Goal: Task Accomplishment & Management: Use online tool/utility

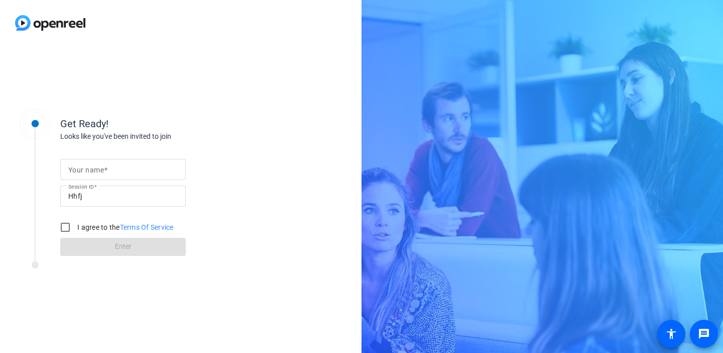
click at [103, 166] on mat-label "Your name" at bounding box center [86, 170] width 36 height 8
click at [103, 165] on input "Your name" at bounding box center [123, 169] width 110 height 12
type input "[PERSON_NAME]"
click at [67, 229] on input "I agree to the Terms Of Service" at bounding box center [65, 227] width 20 height 20
checkbox input "true"
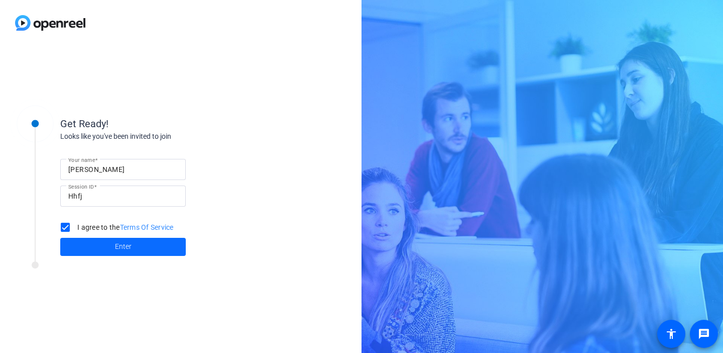
click at [100, 243] on span at bounding box center [123, 247] width 126 height 24
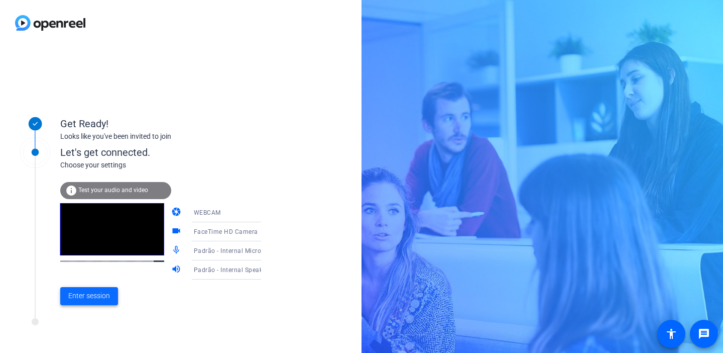
click at [92, 295] on span "Enter session" at bounding box center [89, 295] width 42 height 11
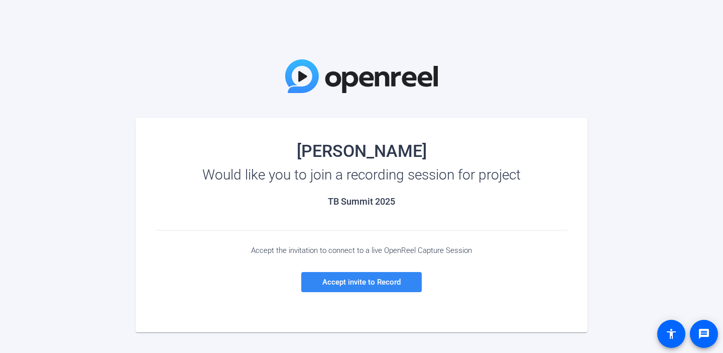
click at [353, 284] on span "Accept invite to Record" at bounding box center [362, 281] width 78 height 9
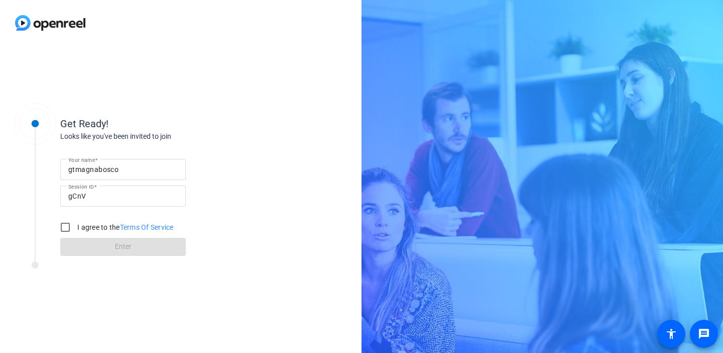
click at [127, 171] on input "gtmagnabosco" at bounding box center [123, 169] width 110 height 12
type input "g"
type input "[PERSON_NAME]"
click at [66, 228] on input "I agree to the Terms Of Service" at bounding box center [65, 227] width 20 height 20
checkbox input "true"
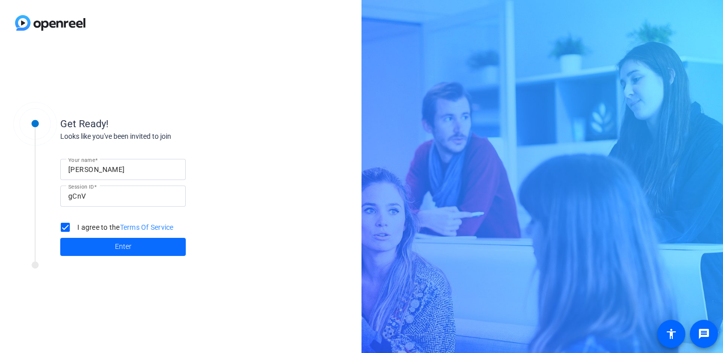
click at [117, 248] on span "Enter" at bounding box center [123, 246] width 17 height 11
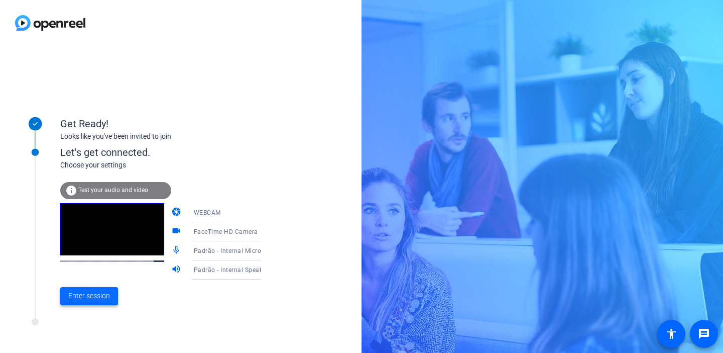
click at [82, 299] on span "Enter session" at bounding box center [89, 295] width 42 height 11
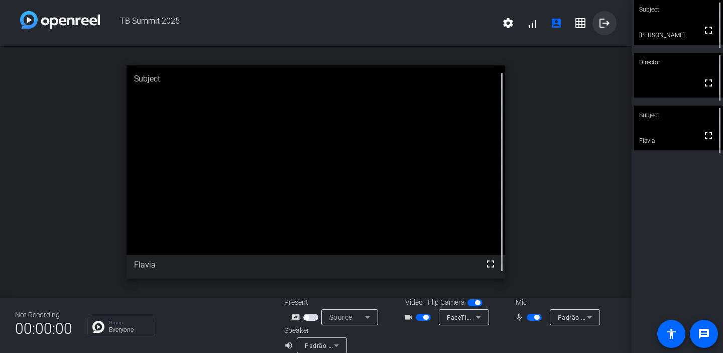
click at [605, 24] on mat-icon "logout" at bounding box center [605, 23] width 12 height 12
